Goal: Transaction & Acquisition: Download file/media

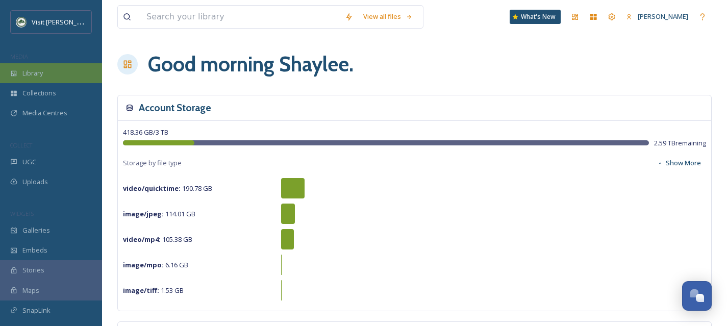
click at [53, 73] on div "Library" at bounding box center [51, 73] width 102 height 20
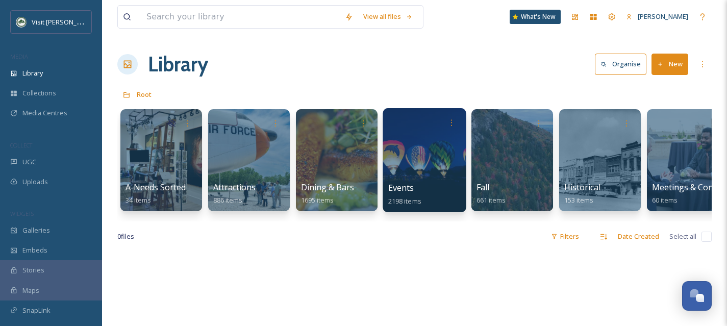
click at [435, 181] on div at bounding box center [423, 160] width 83 height 104
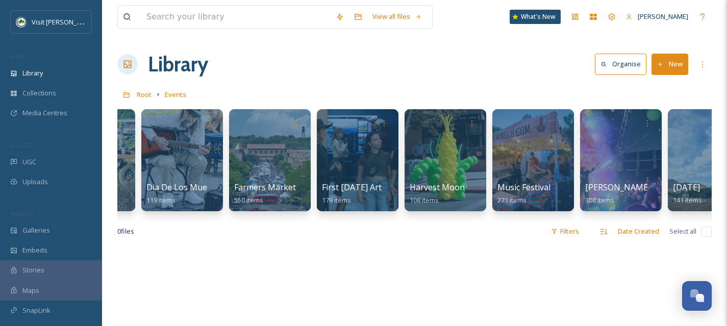
scroll to position [0, 343]
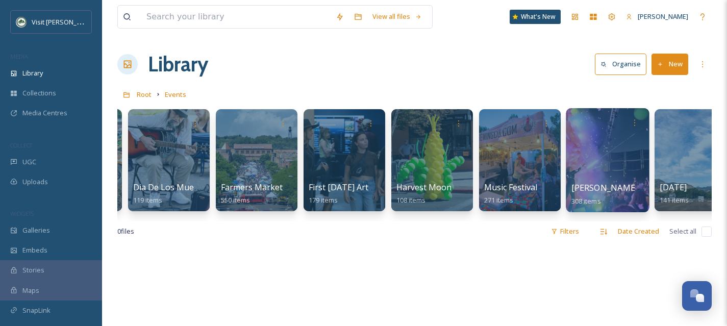
click at [603, 164] on div at bounding box center [606, 160] width 83 height 104
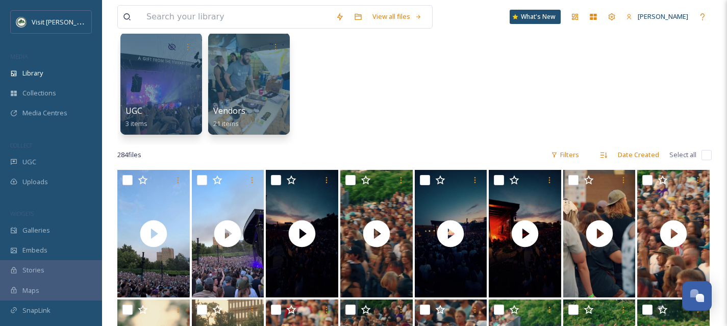
scroll to position [77, 0]
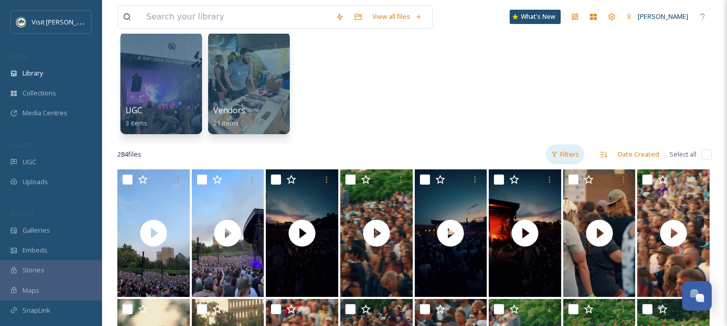
click at [578, 152] on div "Filters" at bounding box center [565, 154] width 38 height 20
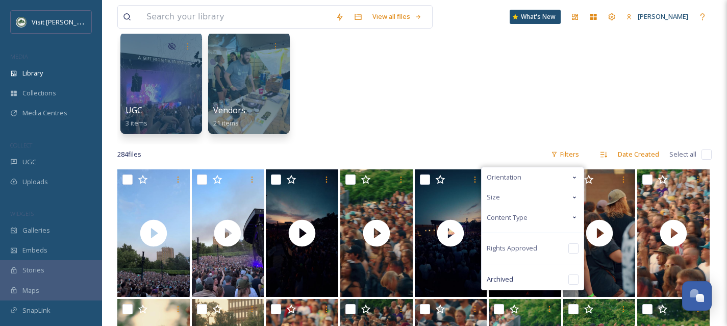
click at [495, 105] on div "UGC 3 items Vendors 21 items" at bounding box center [414, 85] width 594 height 117
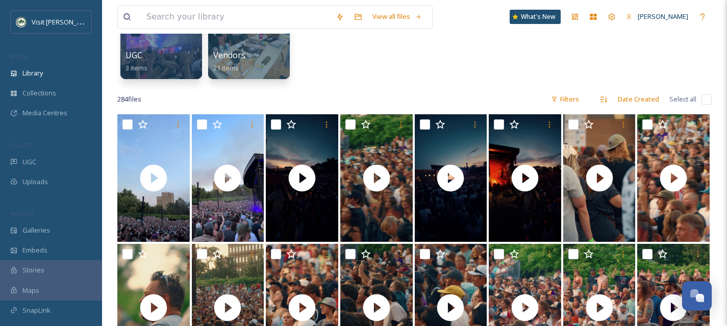
scroll to position [141, 0]
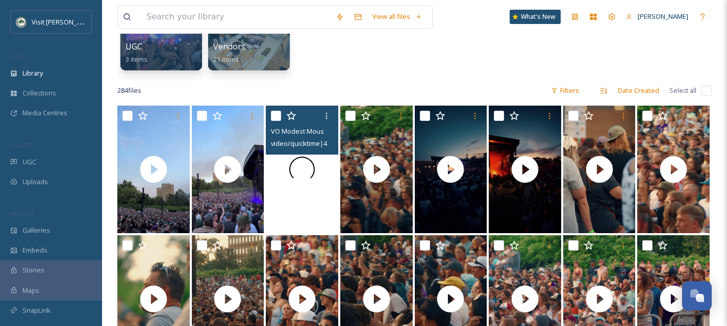
click at [321, 195] on div at bounding box center [302, 169] width 72 height 127
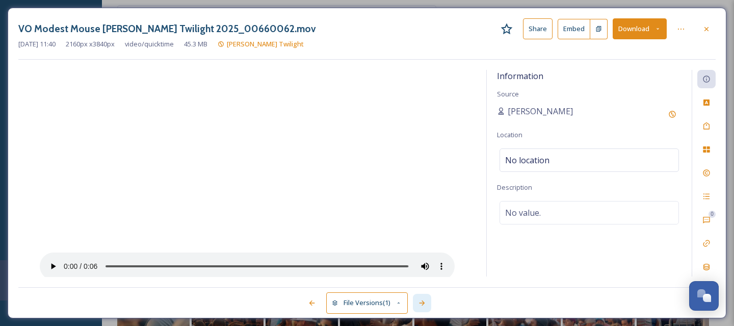
click at [424, 300] on icon at bounding box center [422, 303] width 8 height 8
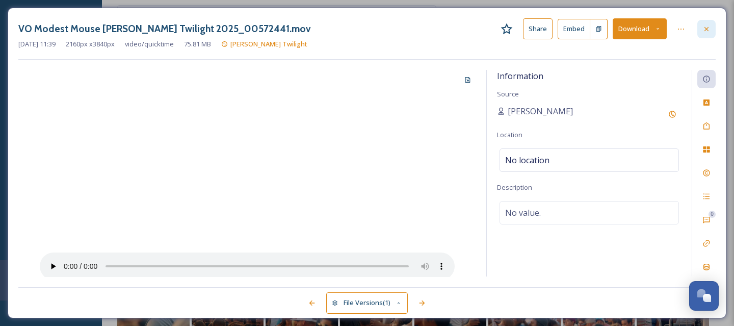
click at [710, 28] on icon at bounding box center [707, 29] width 8 height 8
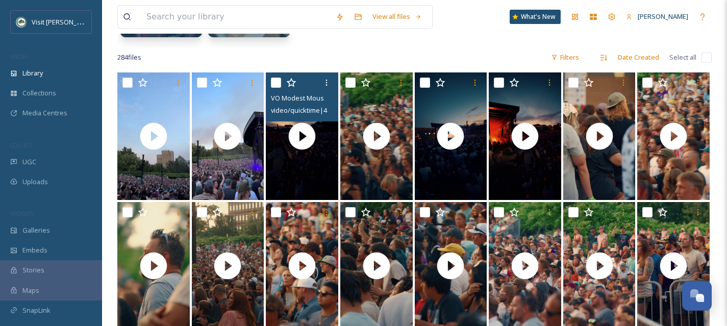
scroll to position [173, 0]
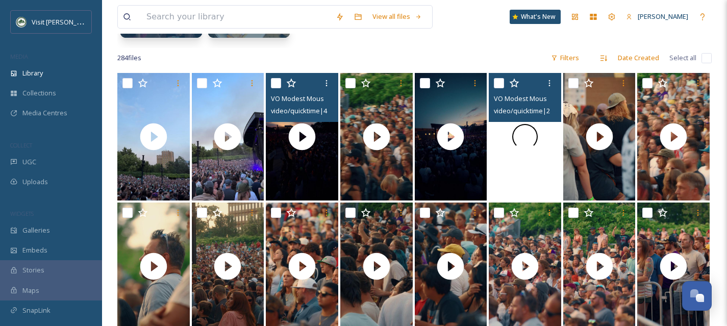
click at [535, 162] on div at bounding box center [524, 136] width 72 height 127
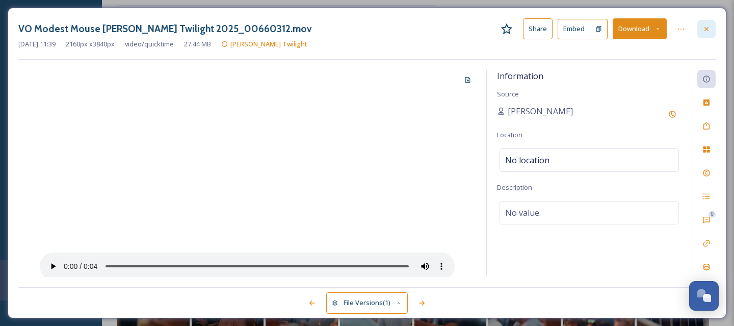
click at [713, 29] on div at bounding box center [706, 29] width 18 height 18
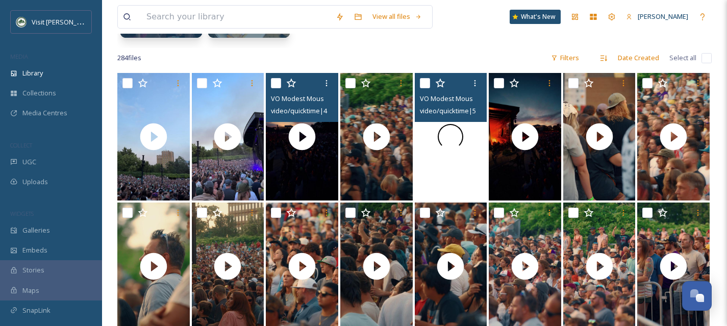
click at [461, 176] on div at bounding box center [450, 136] width 72 height 127
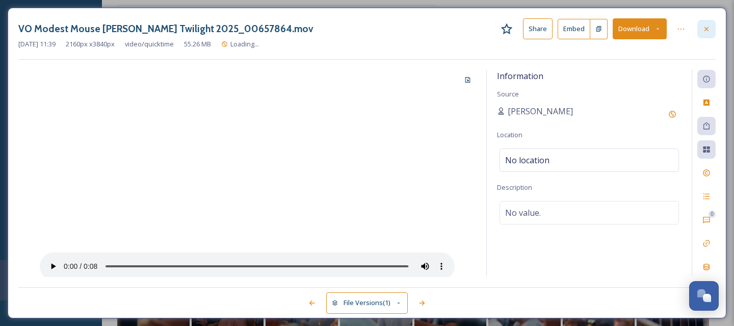
click at [708, 28] on icon at bounding box center [707, 29] width 8 height 8
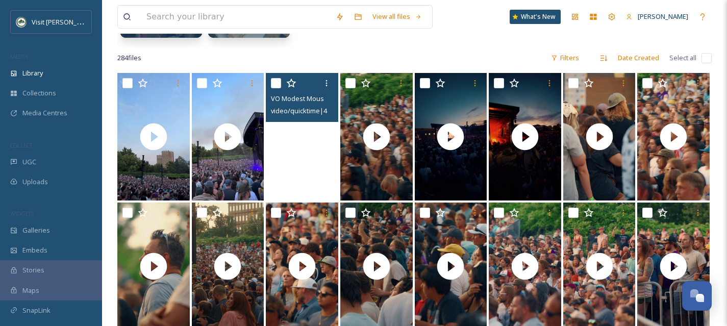
click at [296, 173] on video "VO Modest Mouse Ogden Twilight 2025_00660062.mov" at bounding box center [302, 136] width 72 height 127
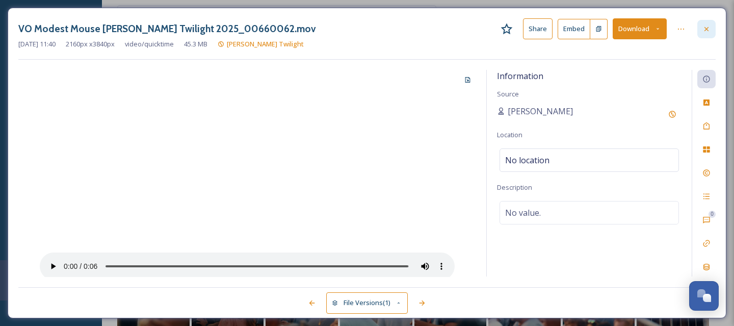
click at [709, 23] on div at bounding box center [706, 29] width 18 height 18
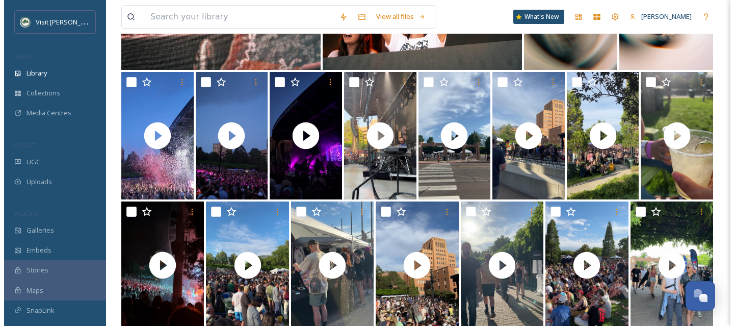
scroll to position [2380, 0]
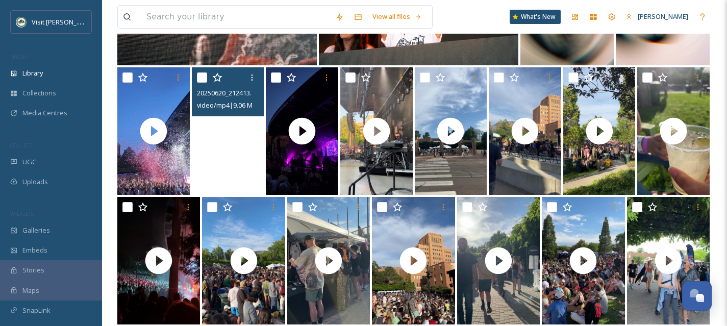
click at [219, 170] on video "20250620_212413.mp4" at bounding box center [228, 130] width 72 height 127
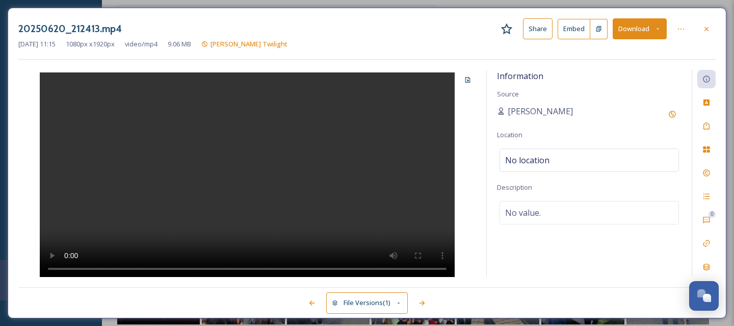
click at [643, 33] on button "Download" at bounding box center [640, 28] width 54 height 21
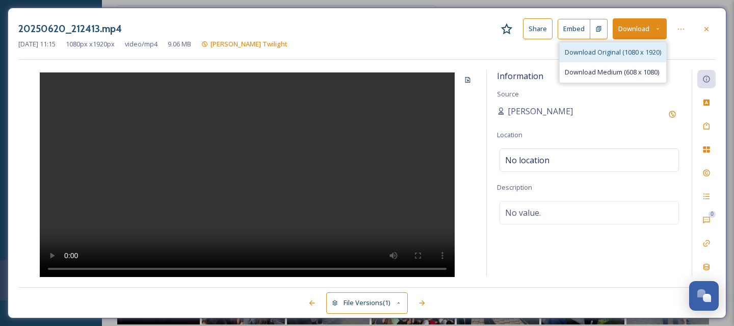
click at [628, 47] on span "Download Original (1080 x 1920)" at bounding box center [613, 52] width 96 height 10
